Goal: Task Accomplishment & Management: Manage account settings

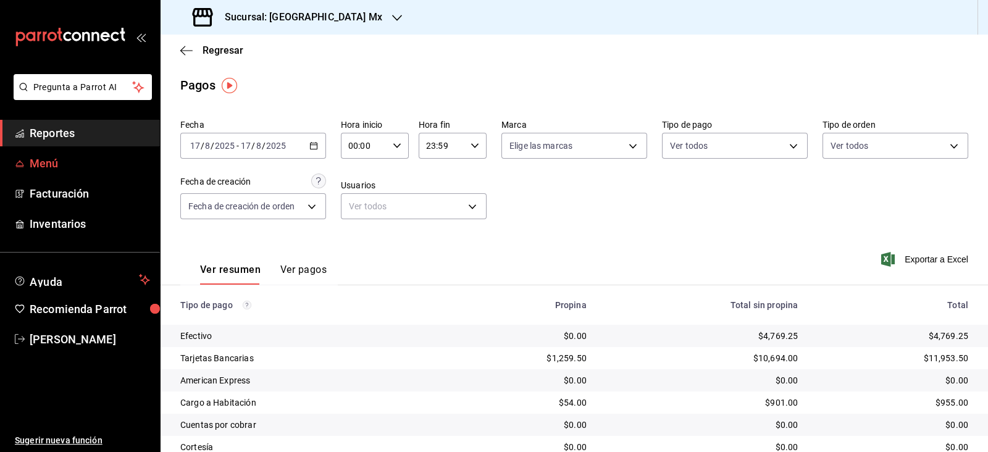
click at [50, 158] on span "Menú" at bounding box center [90, 163] width 120 height 17
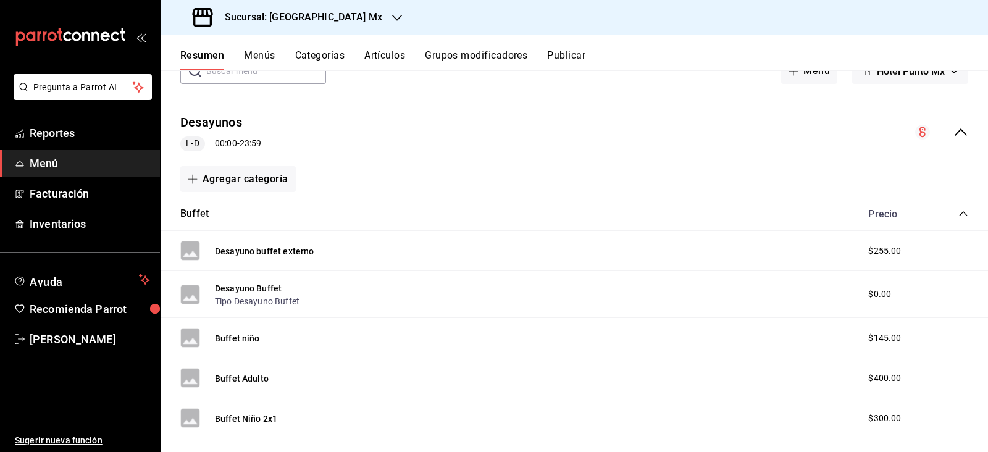
scroll to position [77, 0]
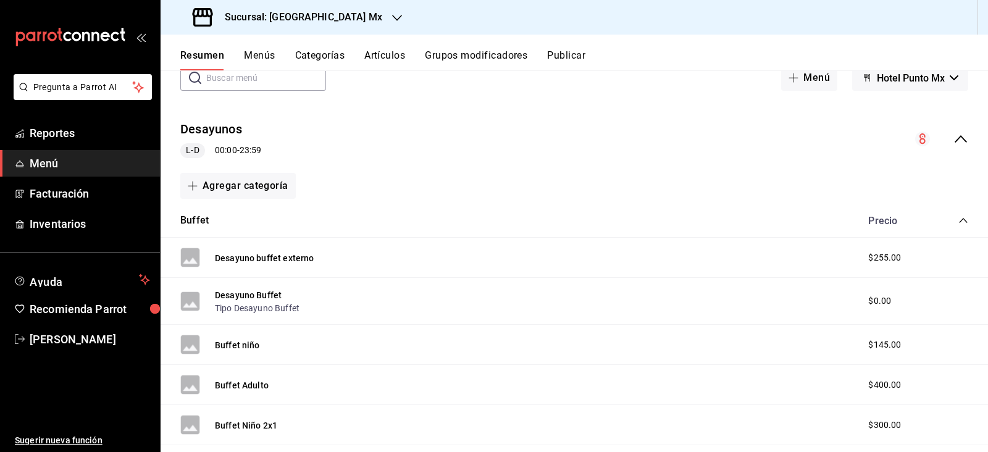
click at [958, 223] on icon "collapse-category-row" at bounding box center [963, 221] width 10 height 10
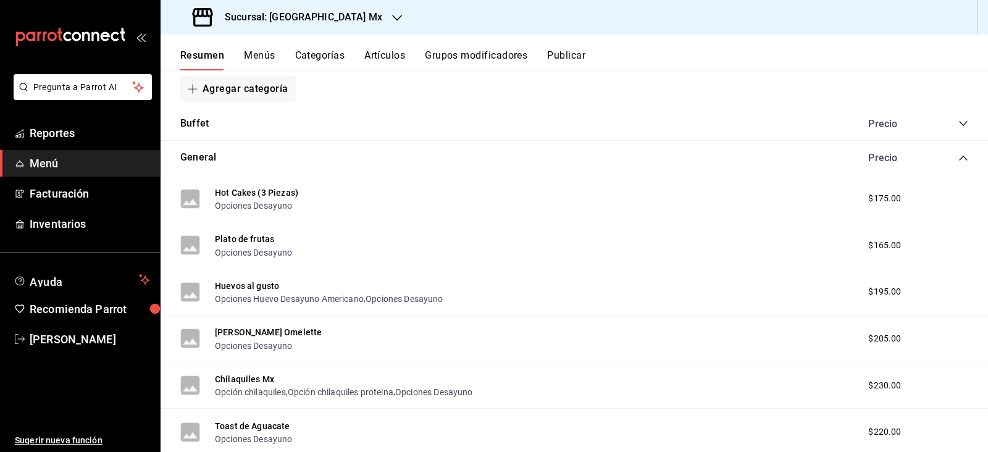
scroll to position [154, 0]
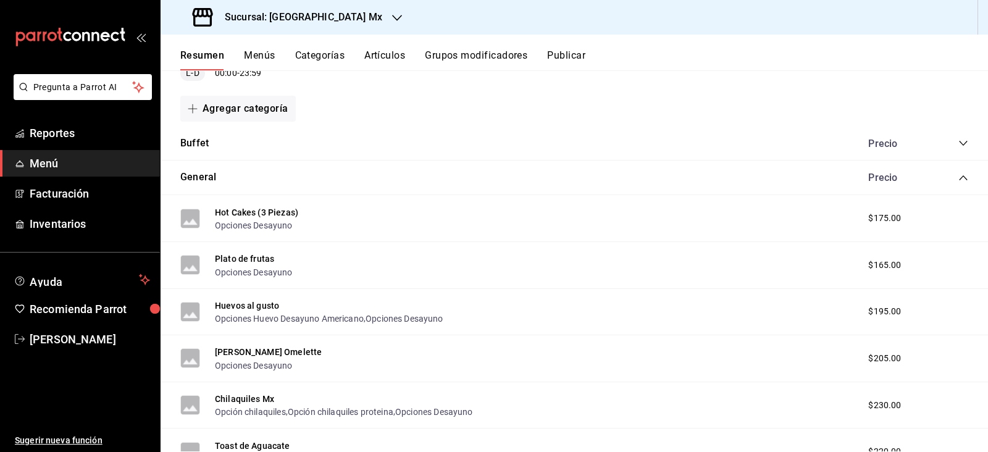
click at [958, 180] on icon "collapse-category-row" at bounding box center [963, 178] width 10 height 10
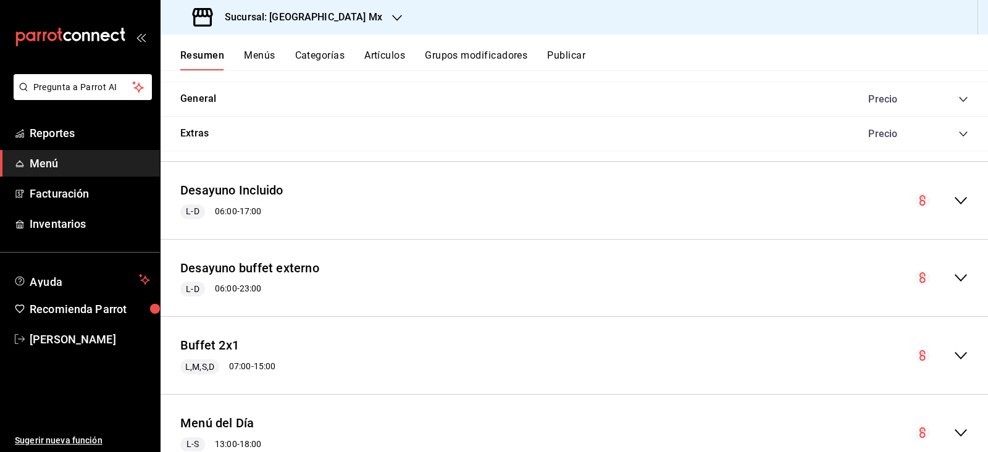
scroll to position [308, 0]
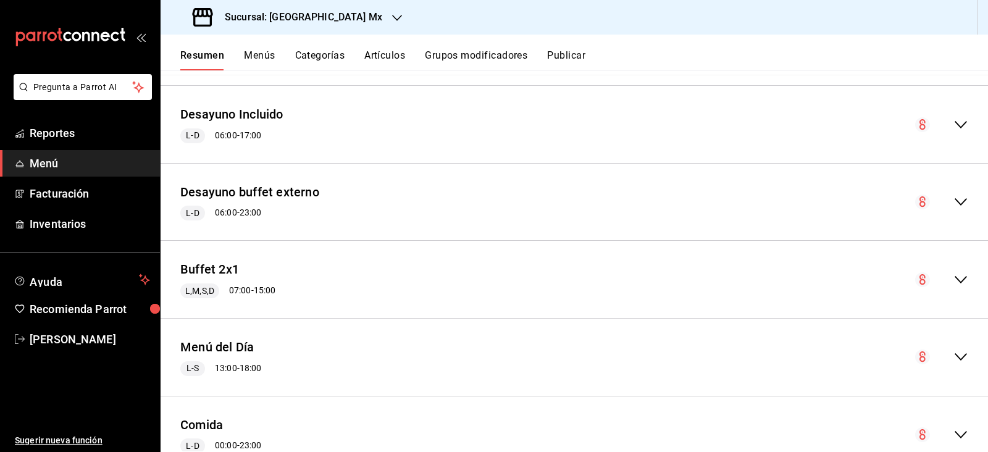
click at [955, 355] on icon "collapse-menu-row" at bounding box center [961, 356] width 12 height 7
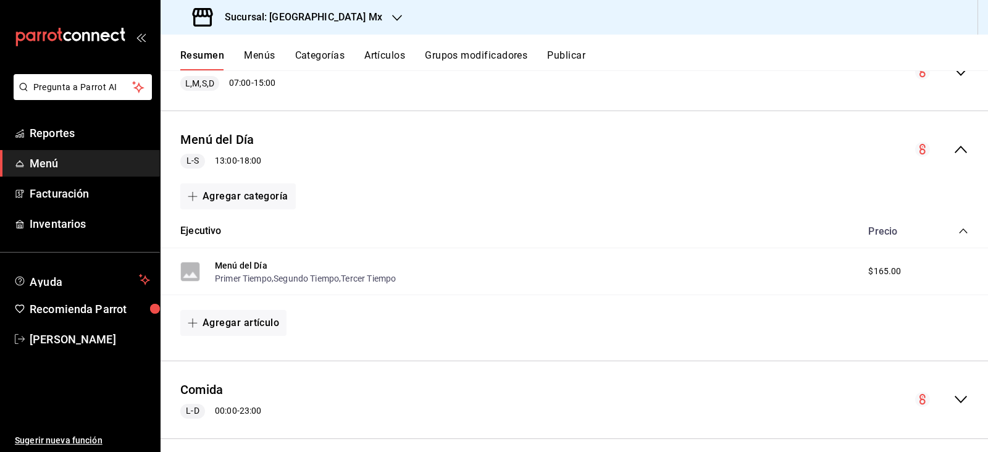
scroll to position [540, 0]
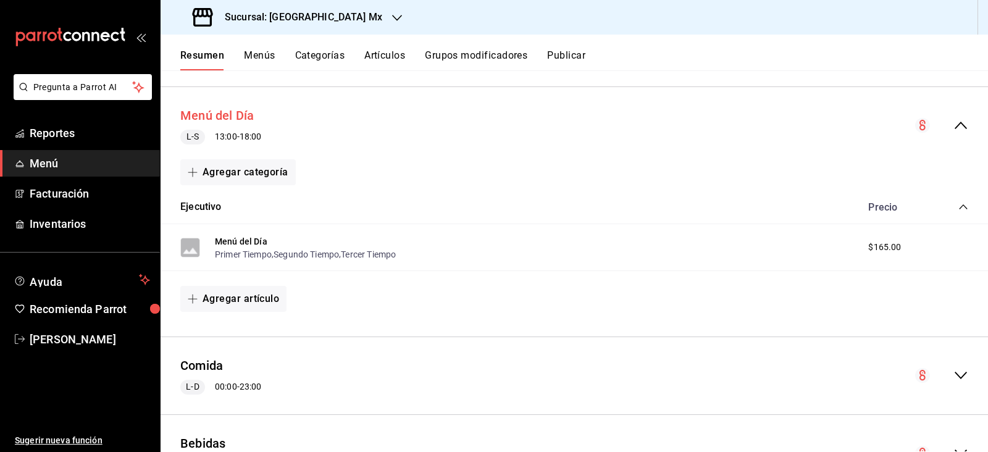
click at [243, 111] on button "Menú del Día" at bounding box center [217, 116] width 74 height 18
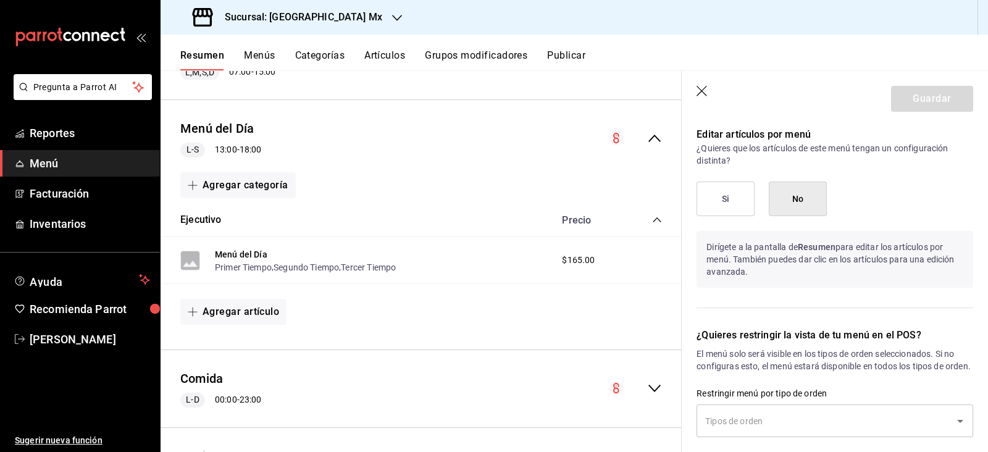
scroll to position [772, 0]
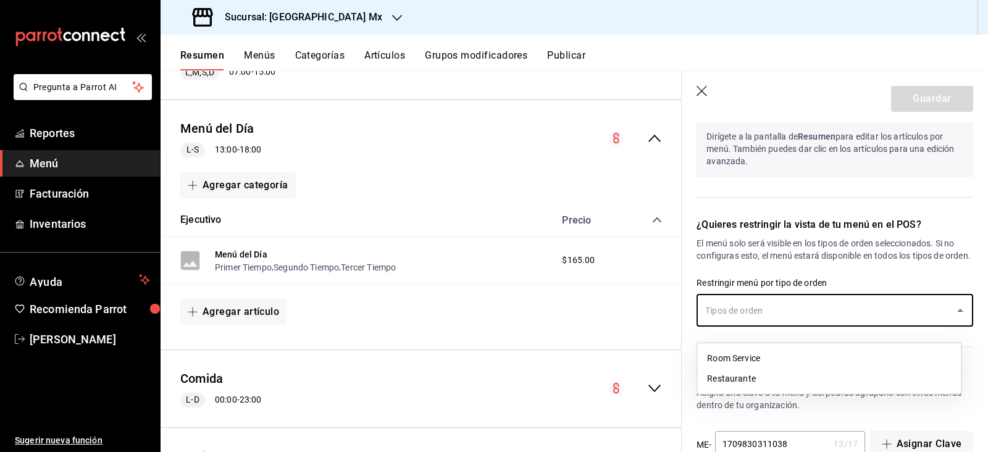
click at [850, 321] on input "text" at bounding box center [825, 310] width 247 height 22
click at [785, 385] on li "Restaurante" at bounding box center [829, 379] width 264 height 20
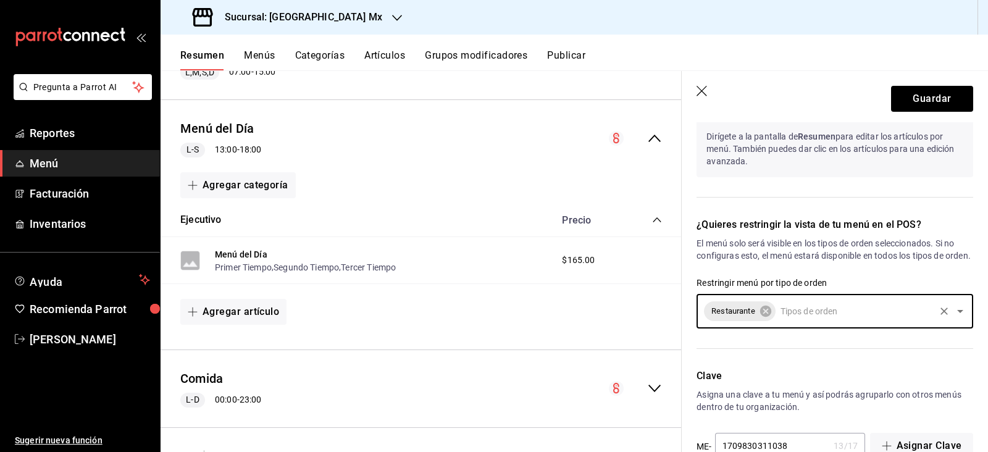
click at [938, 317] on icon "Clear" at bounding box center [944, 311] width 12 height 12
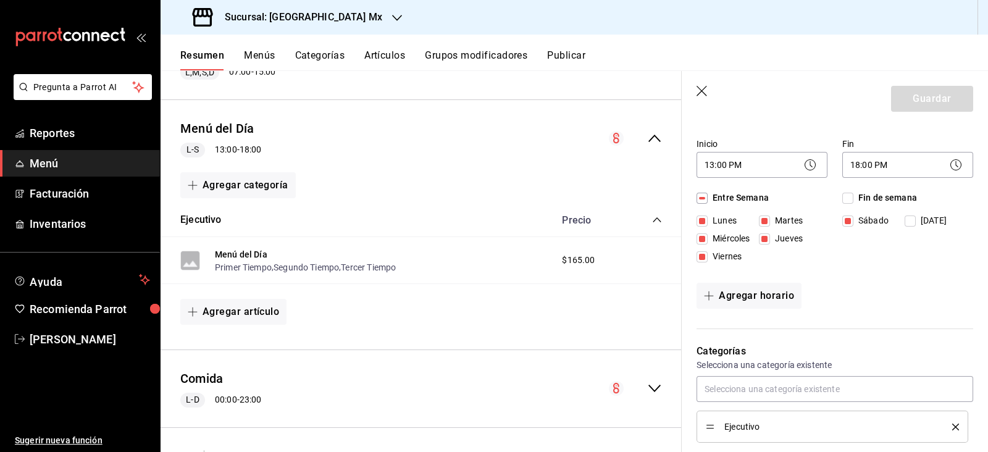
scroll to position [119, 0]
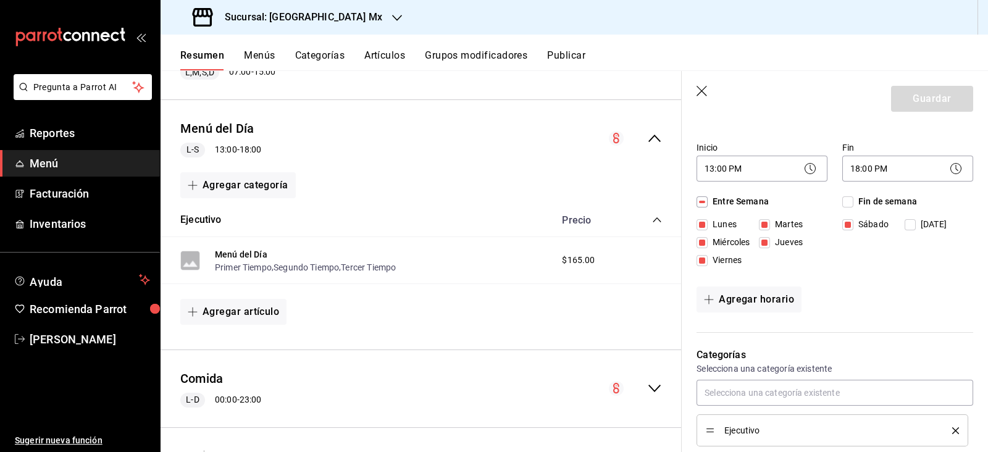
click at [700, 204] on input "Entre Semana" at bounding box center [702, 201] width 11 height 11
checkbox input "false"
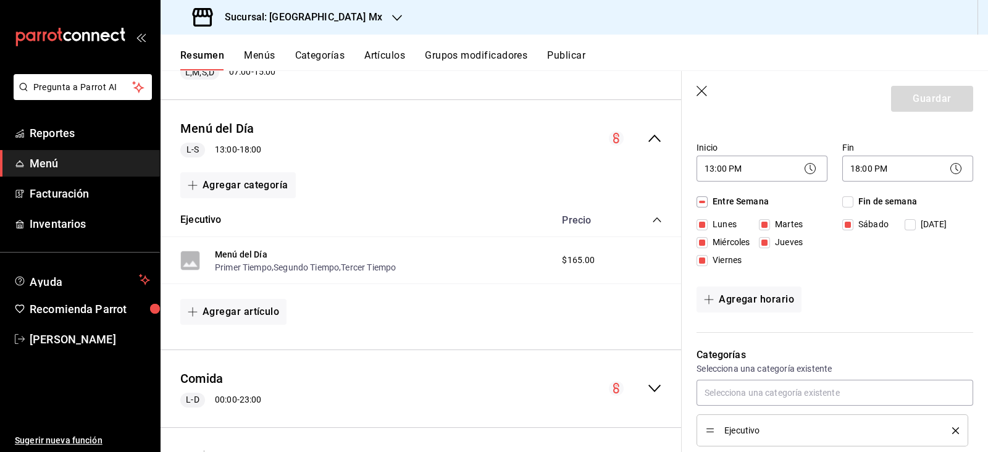
checkbox input "false"
click at [700, 204] on input "Entre Semana" at bounding box center [702, 201] width 11 height 11
checkbox input "true"
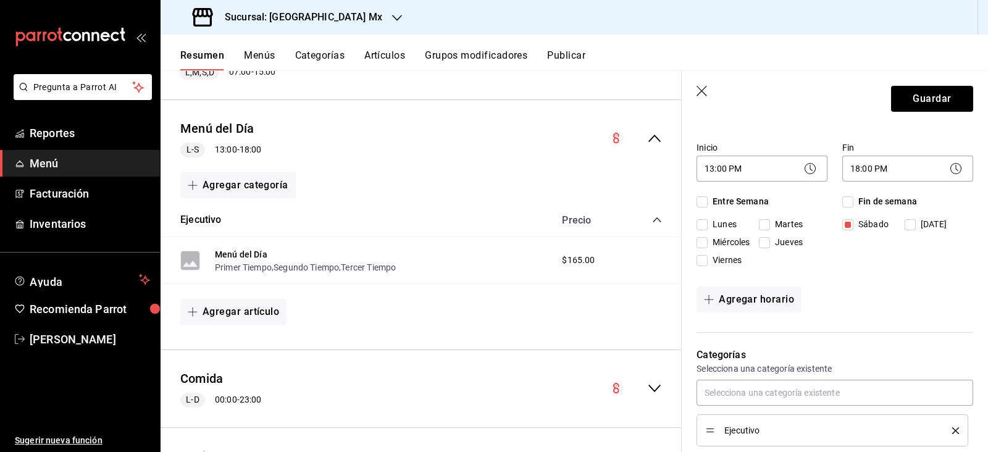
checkbox input "true"
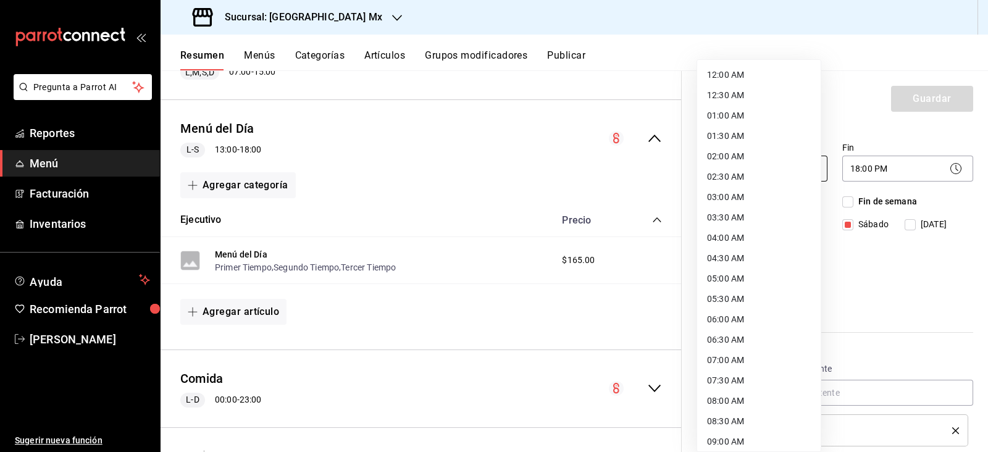
click at [750, 174] on body "Pregunta a Parrot AI Reportes Menú Facturación Inventarios Ayuda Recomienda Par…" at bounding box center [494, 226] width 988 height 452
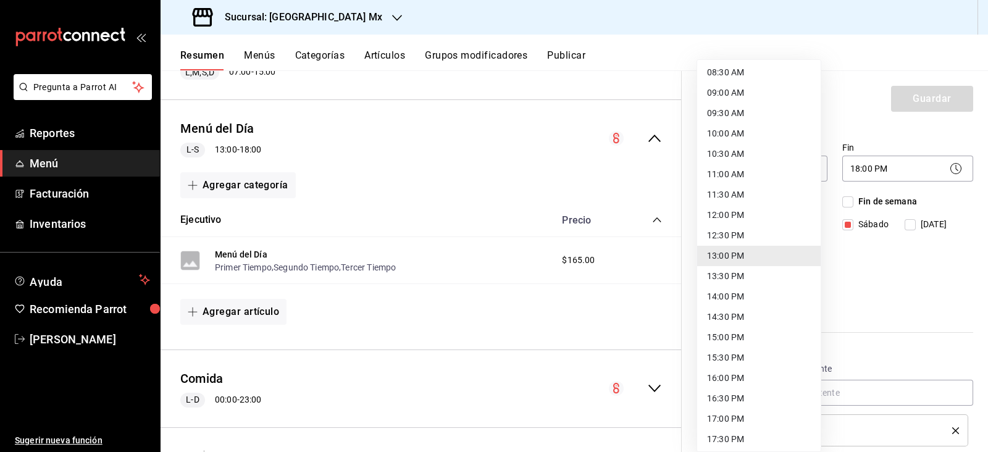
click at [747, 231] on li "12:30 PM" at bounding box center [758, 235] width 123 height 20
type input "12:30"
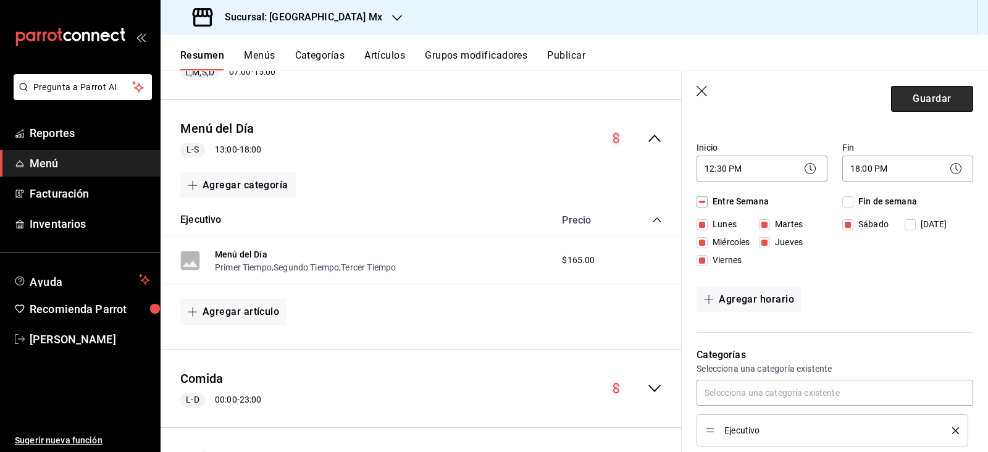
click at [916, 96] on button "Guardar" at bounding box center [932, 99] width 82 height 26
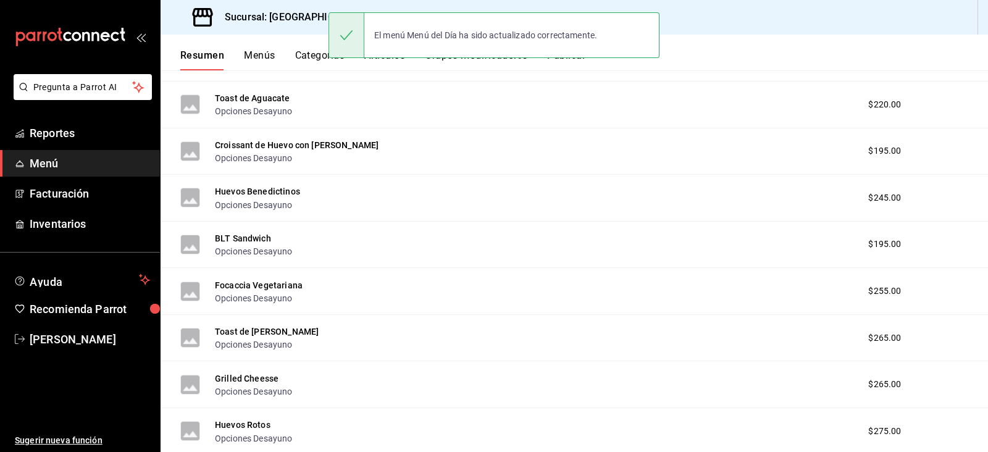
scroll to position [1510, 0]
